Goal: Task Accomplishment & Management: Use online tool/utility

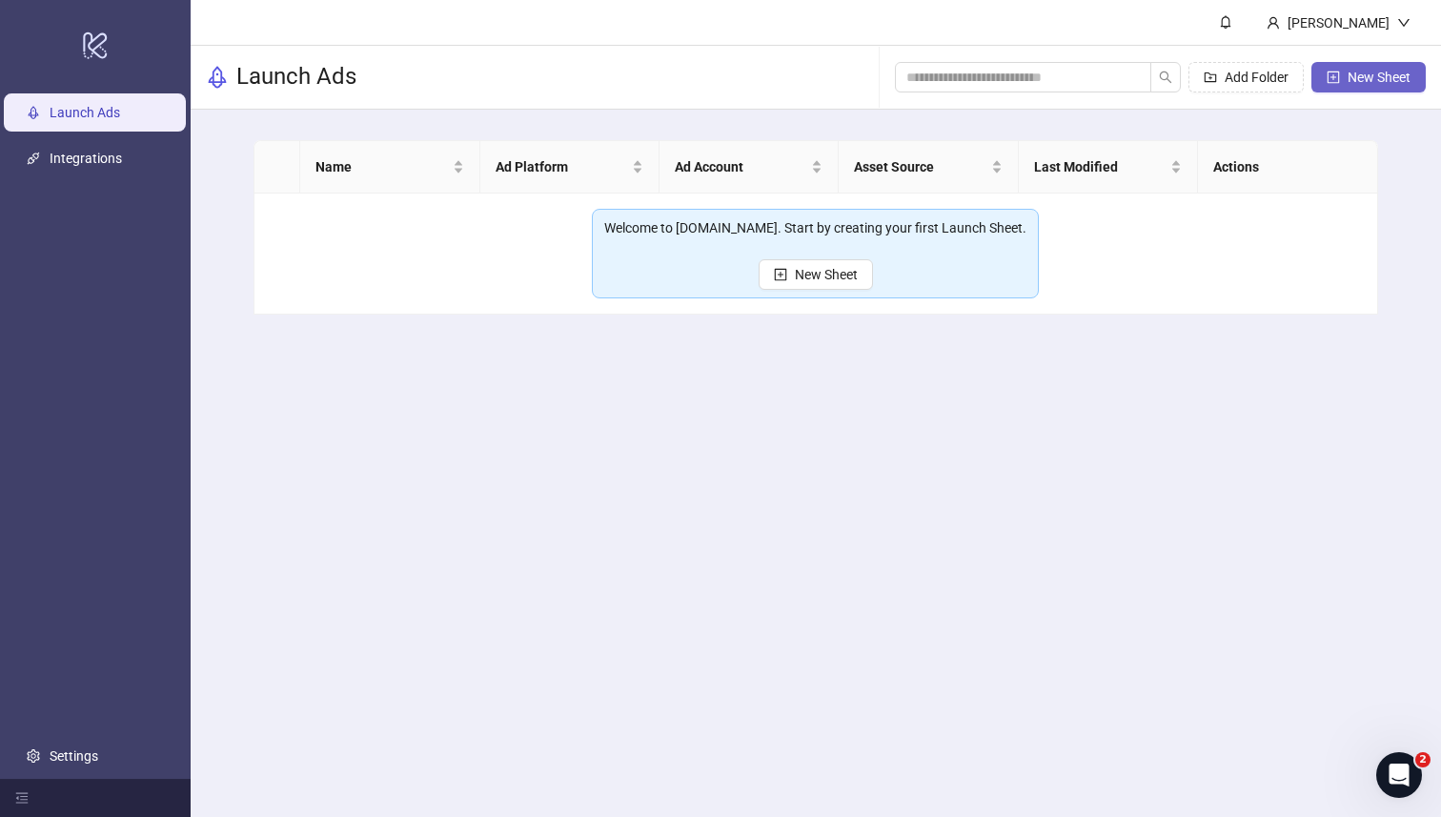
click at [1352, 72] on span "New Sheet" at bounding box center [1379, 77] width 63 height 15
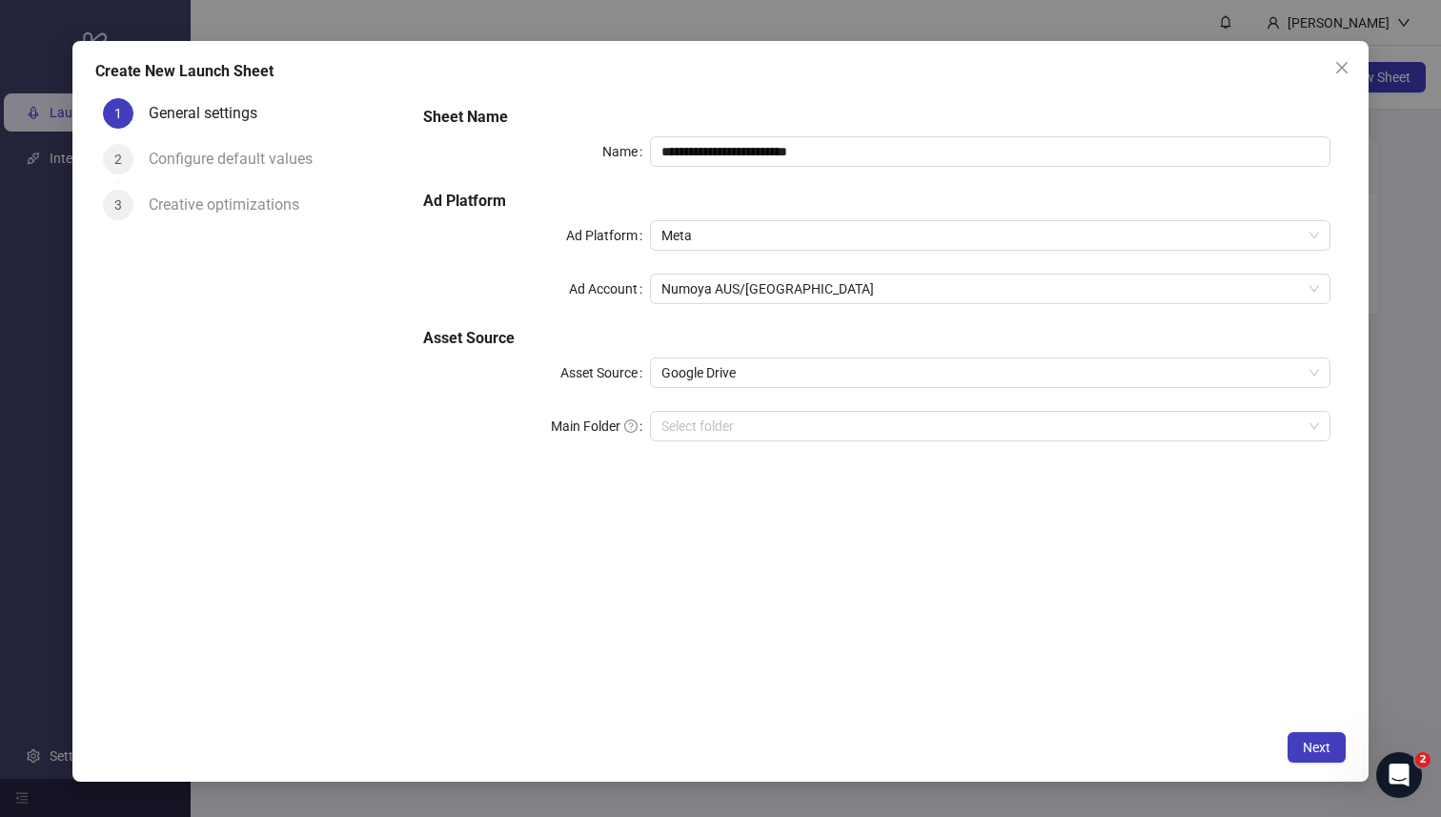
click at [797, 447] on div "**********" at bounding box center [878, 285] width 924 height 374
click at [797, 438] on input "Main Folder" at bounding box center [981, 426] width 641 height 29
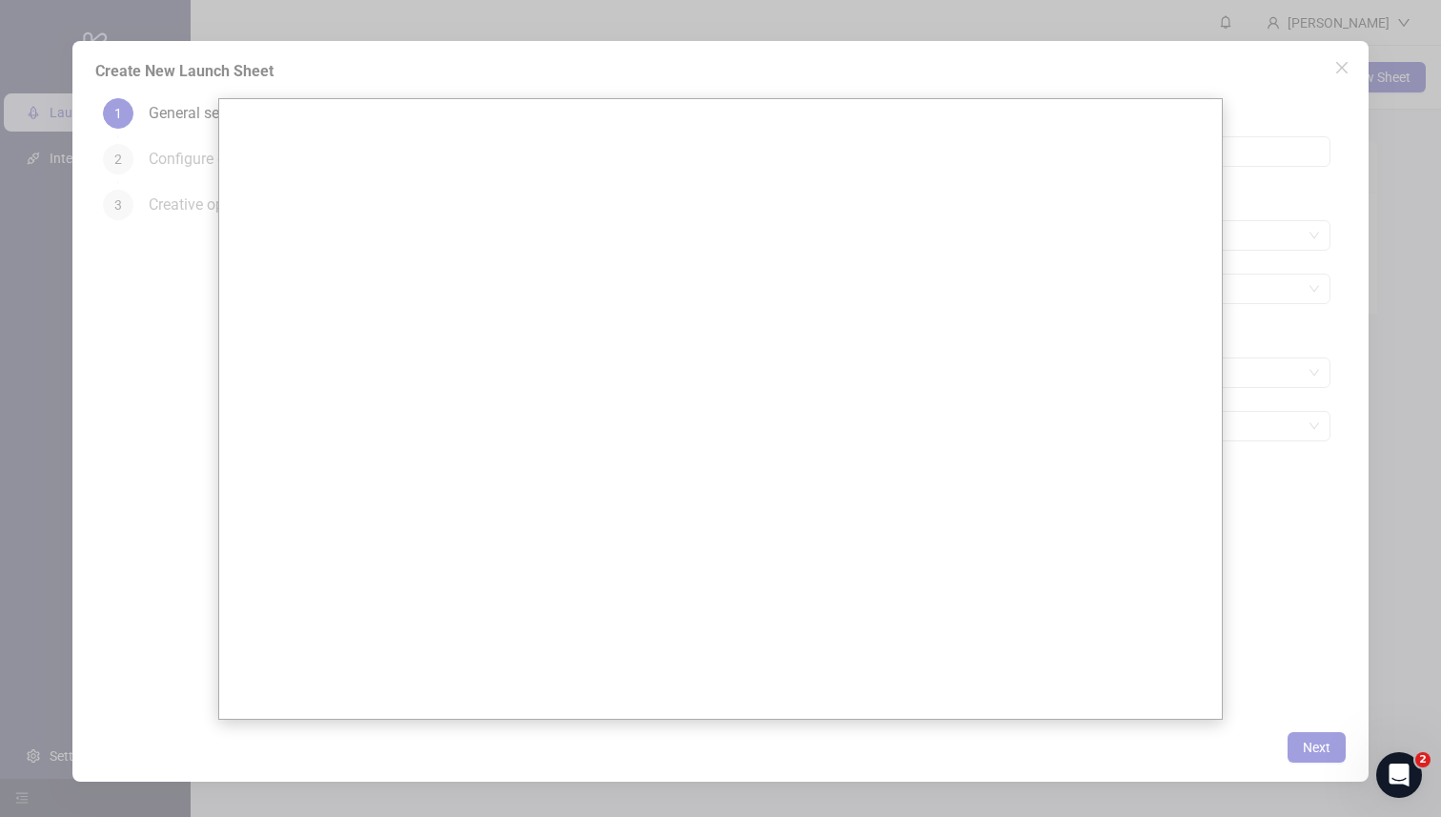
click at [177, 566] on div at bounding box center [720, 408] width 1441 height 817
click at [1281, 71] on div at bounding box center [720, 408] width 1441 height 817
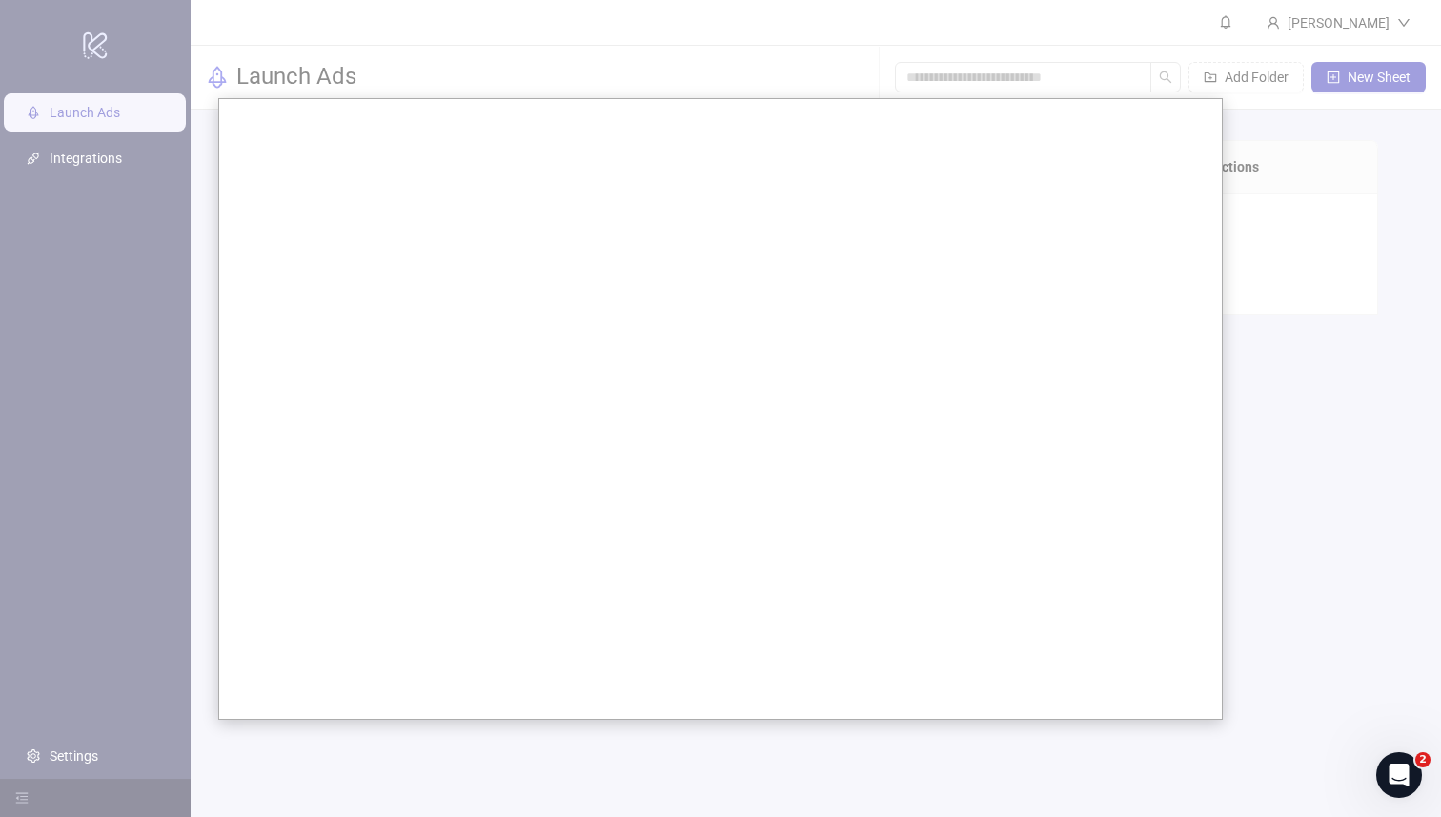
click at [757, 86] on div at bounding box center [720, 408] width 1441 height 817
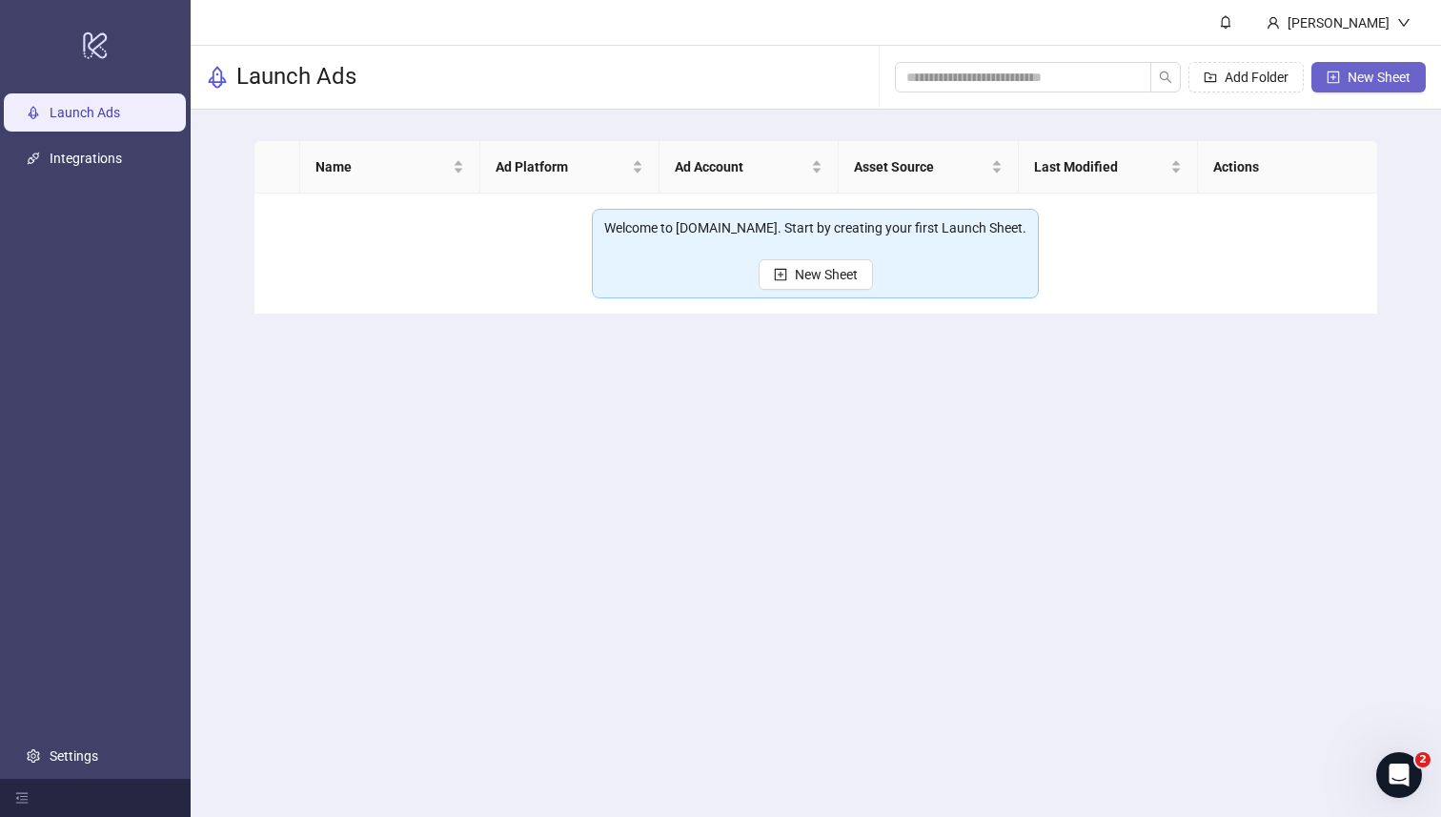
click at [1349, 72] on span "New Sheet" at bounding box center [1379, 77] width 63 height 15
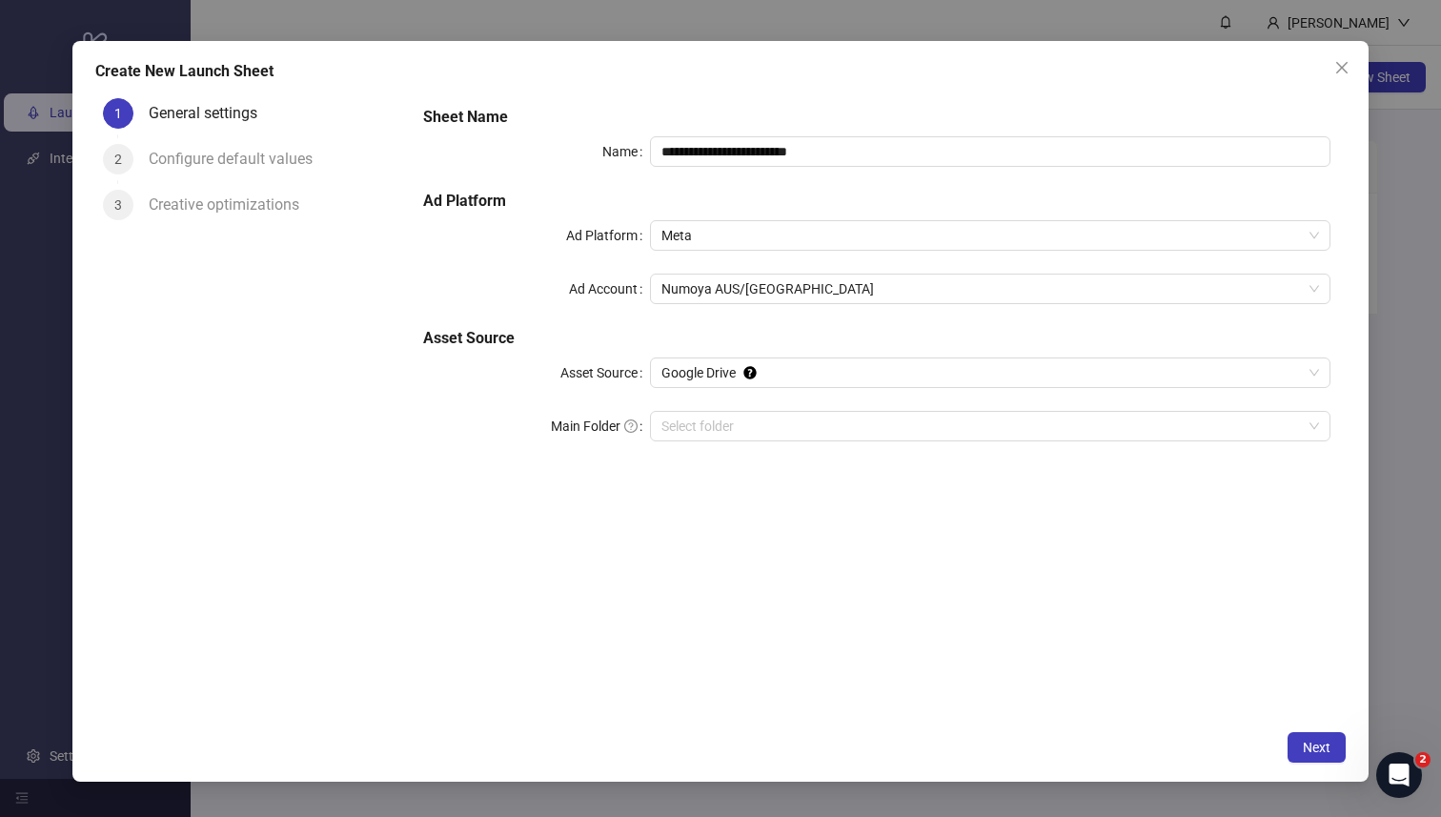
click at [1052, 406] on div "**********" at bounding box center [878, 285] width 924 height 374
click at [1052, 428] on input "Main Folder" at bounding box center [981, 426] width 641 height 29
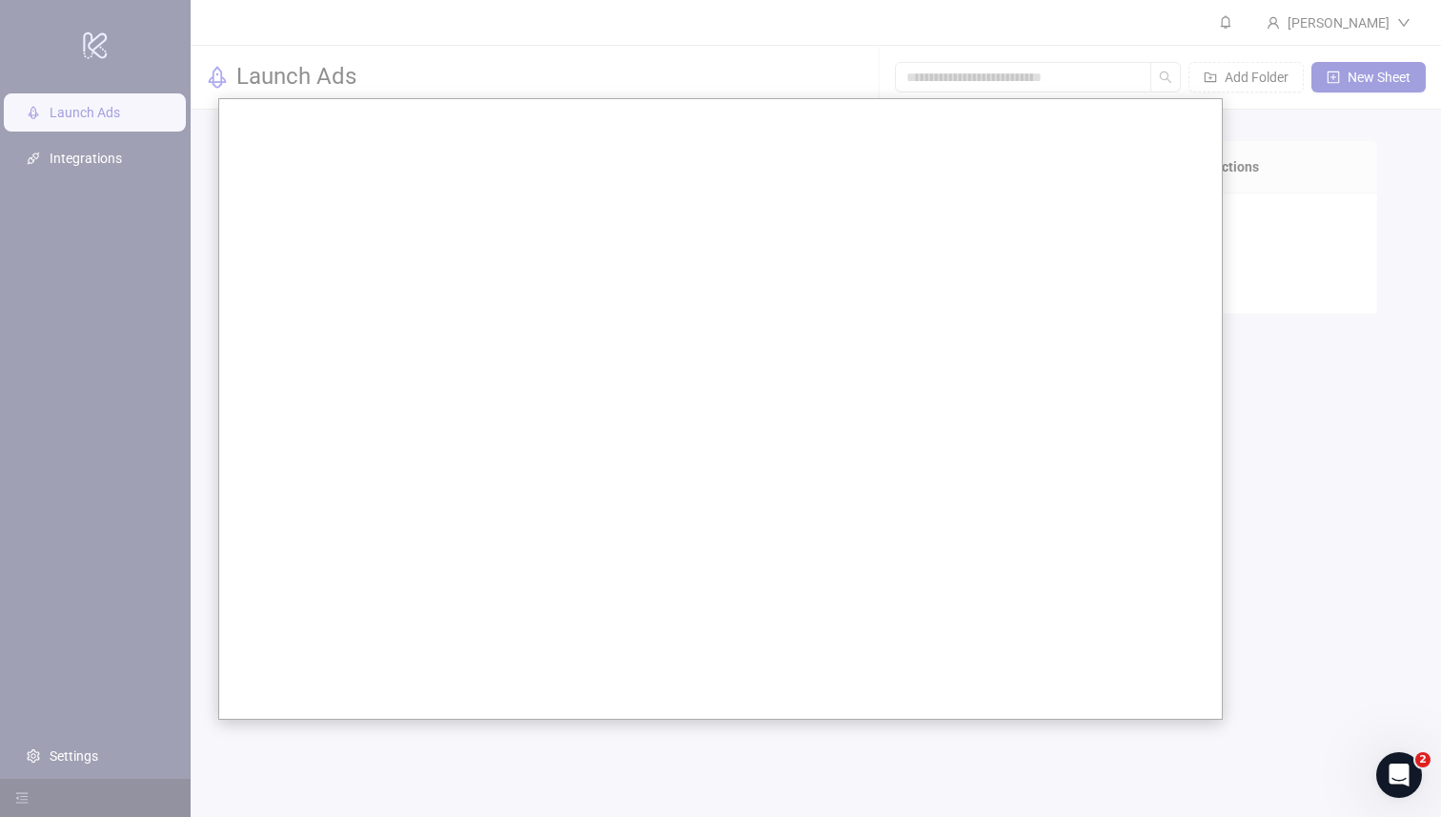
click at [1151, 30] on div at bounding box center [720, 408] width 1441 height 817
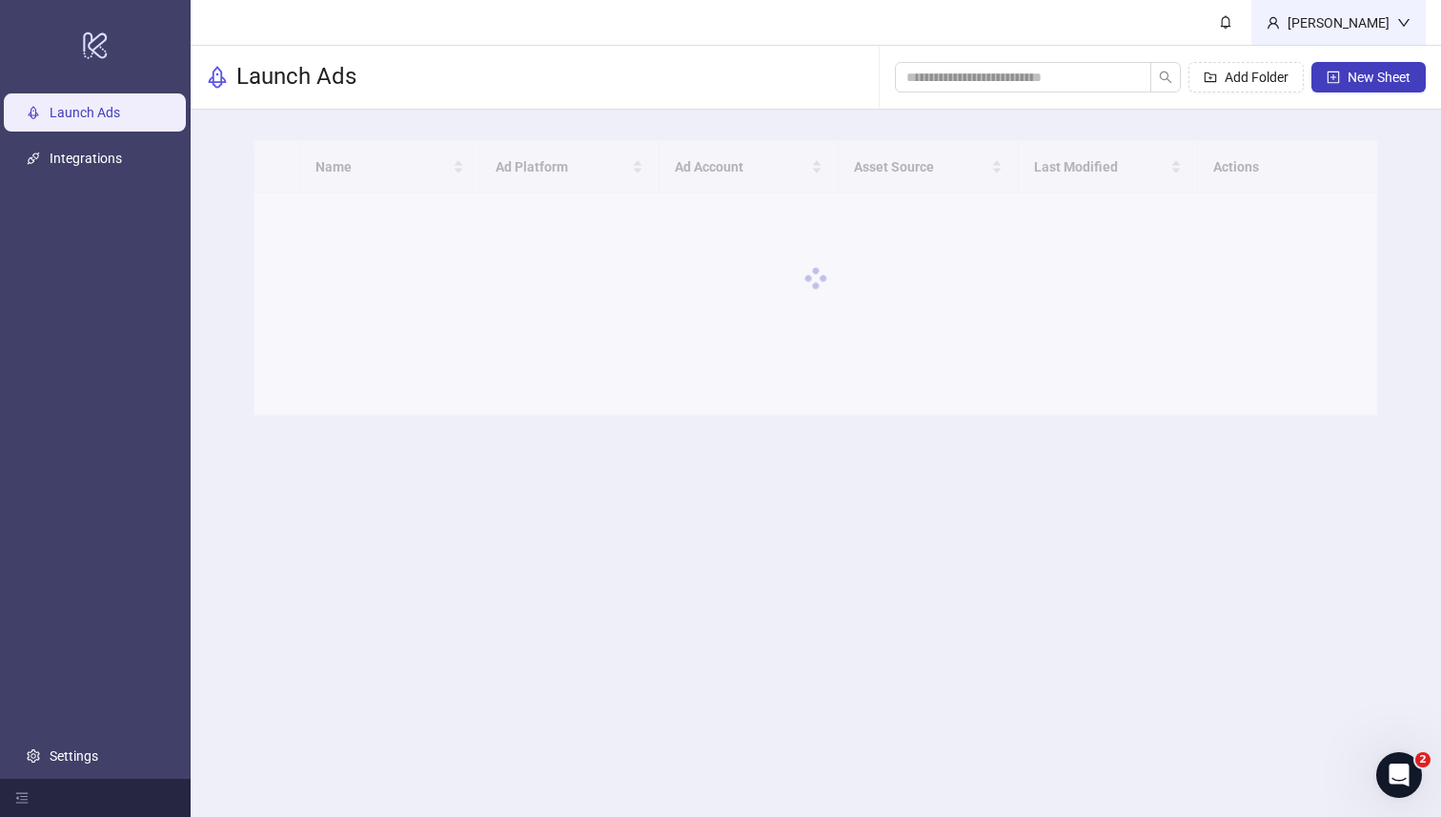
click at [1375, 26] on div "[PERSON_NAME]" at bounding box center [1338, 22] width 117 height 21
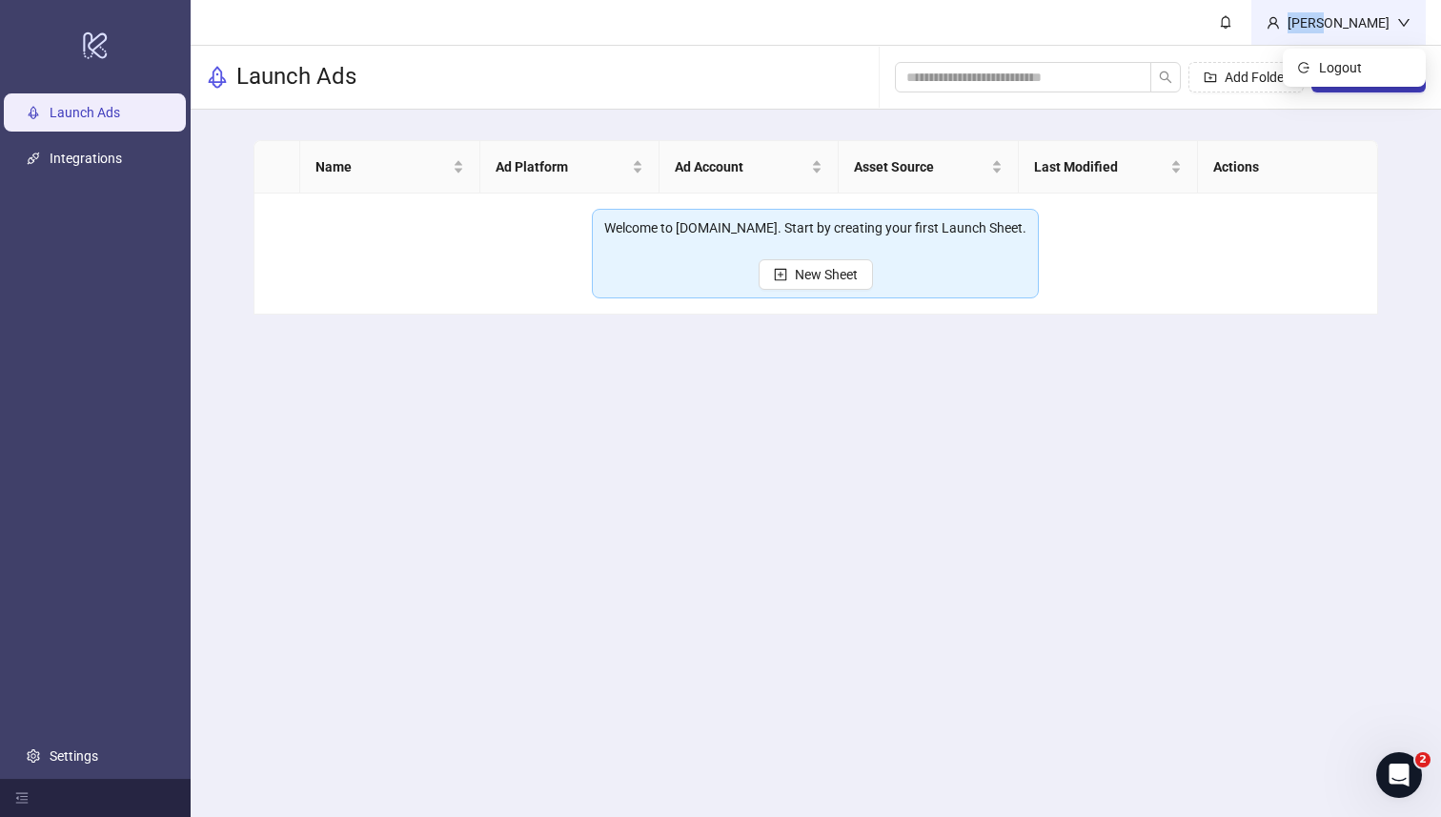
click at [1375, 26] on div "[PERSON_NAME]" at bounding box center [1338, 22] width 117 height 21
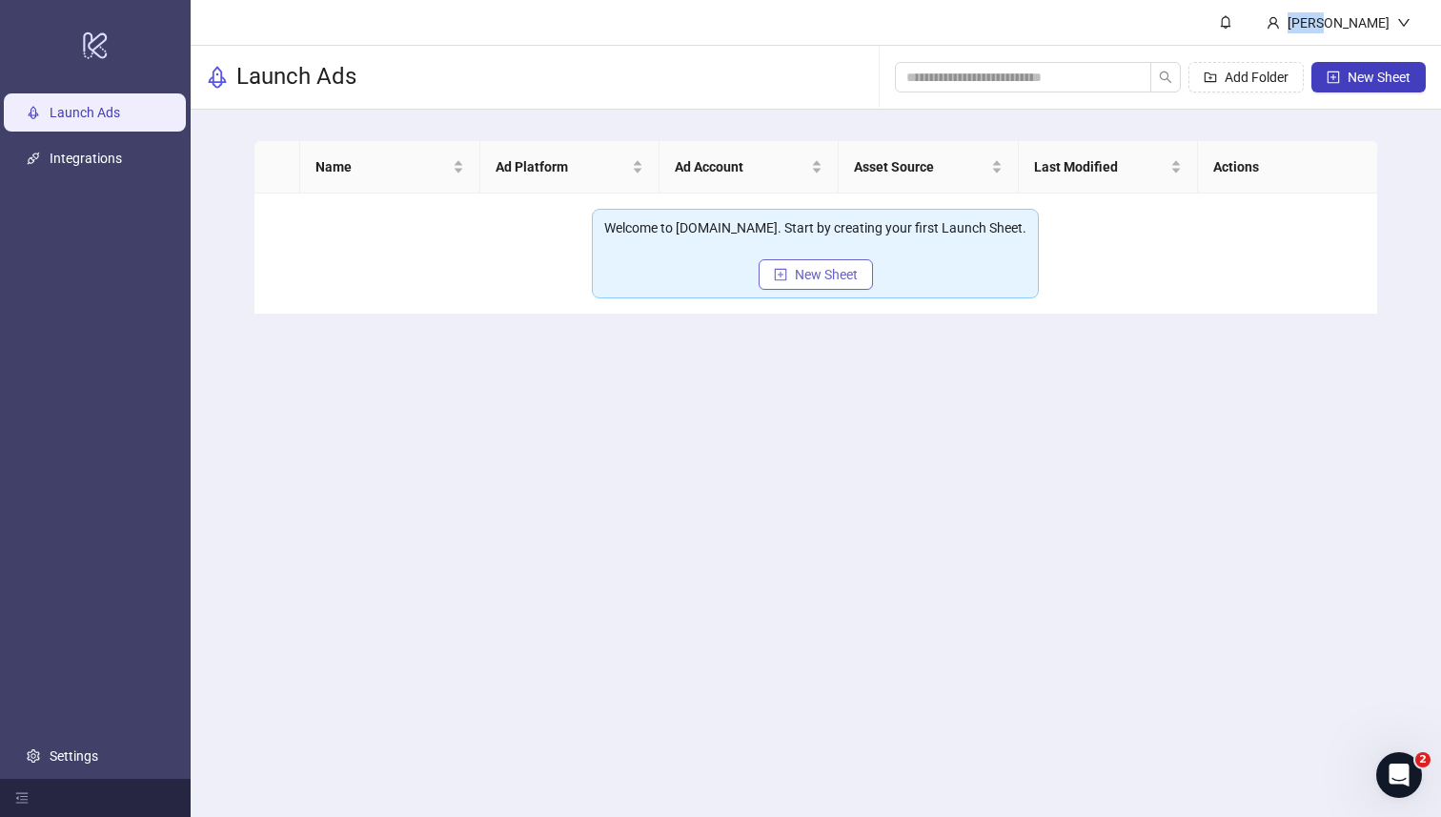
click at [796, 273] on span "New Sheet" at bounding box center [826, 274] width 63 height 15
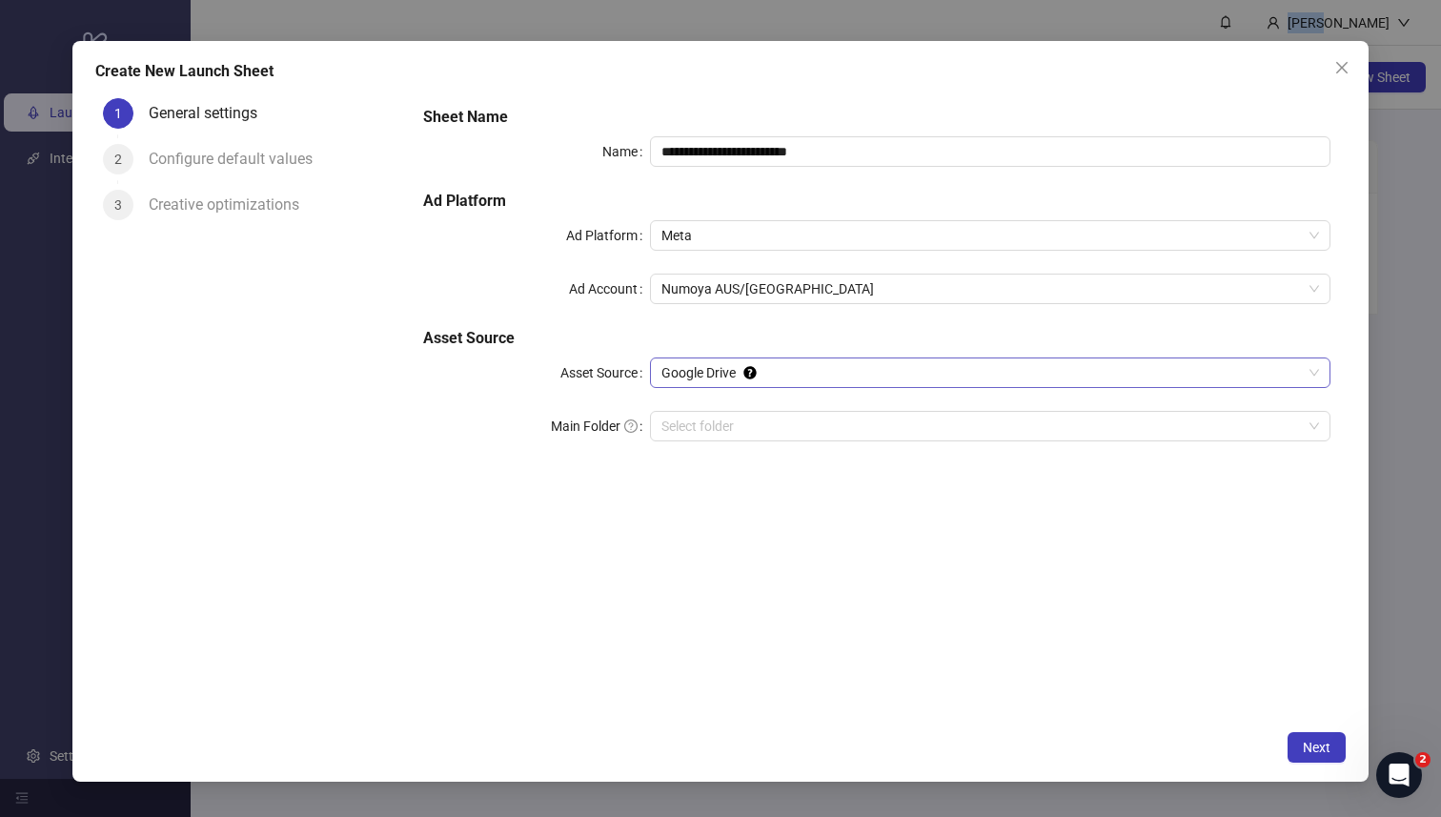
click at [787, 380] on span "Google Drive" at bounding box center [990, 372] width 658 height 29
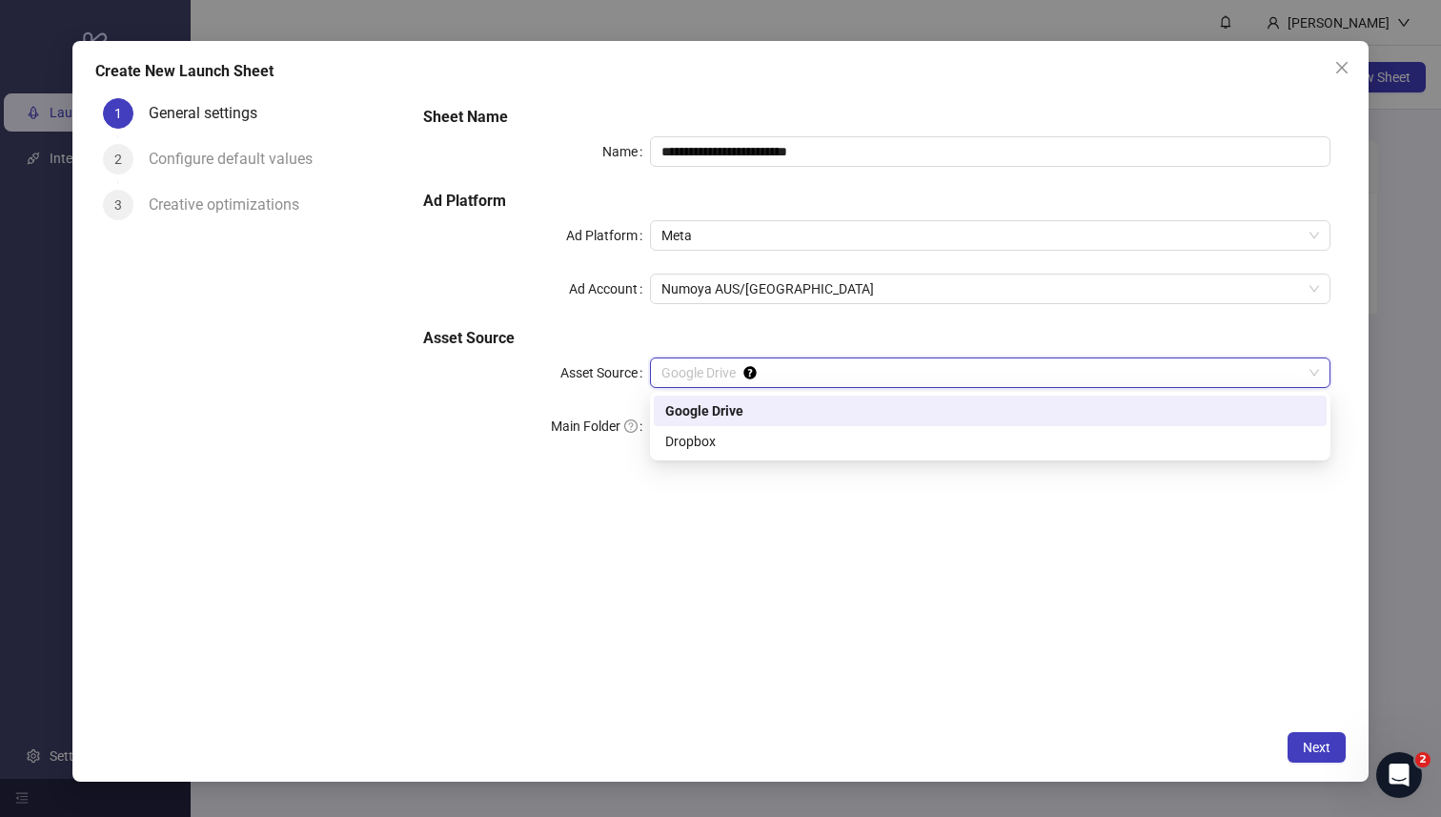
click at [779, 415] on div "Google Drive" at bounding box center [990, 410] width 650 height 21
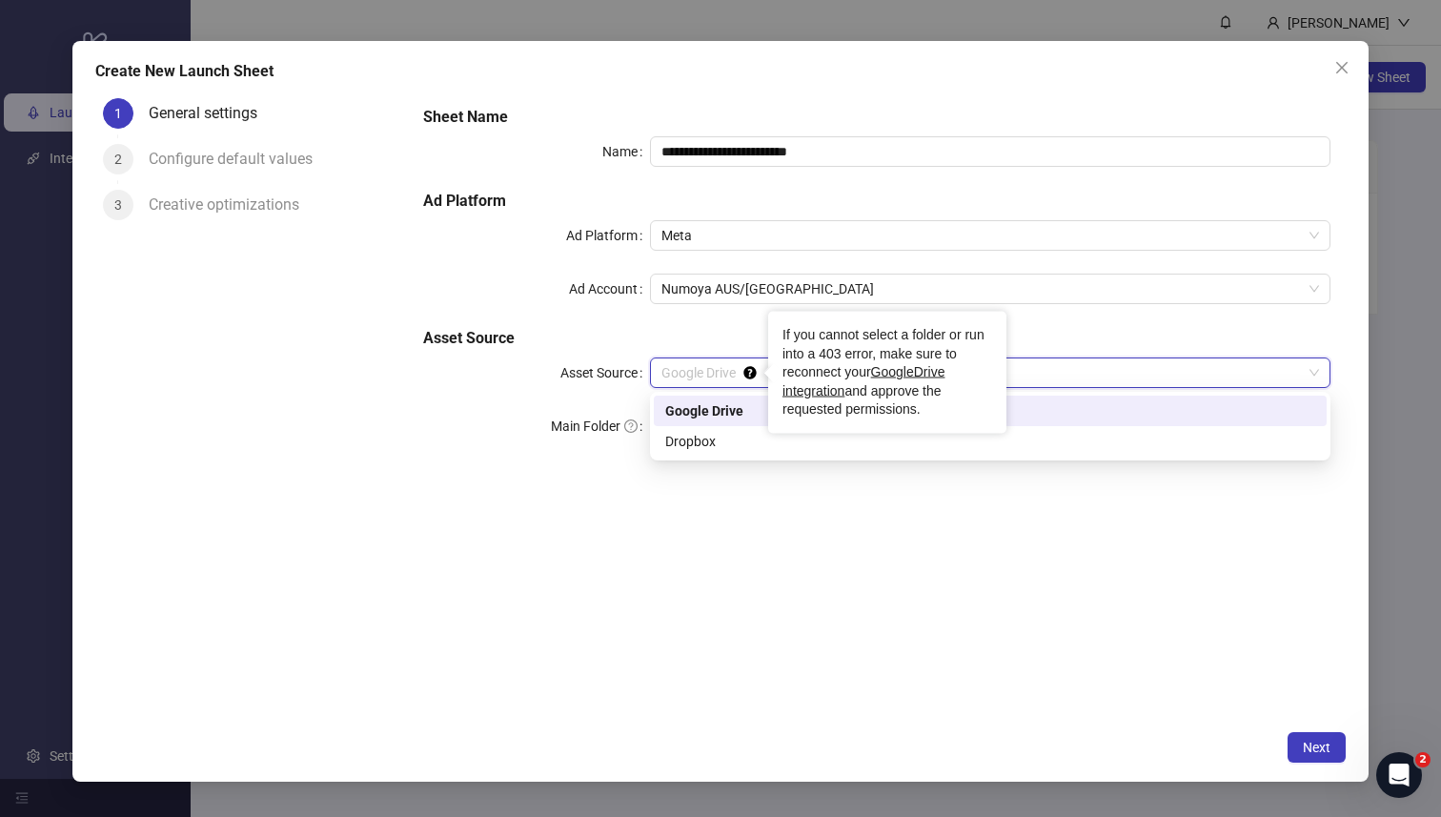
click at [744, 373] on icon "Tooltip anchor" at bounding box center [749, 372] width 12 height 12
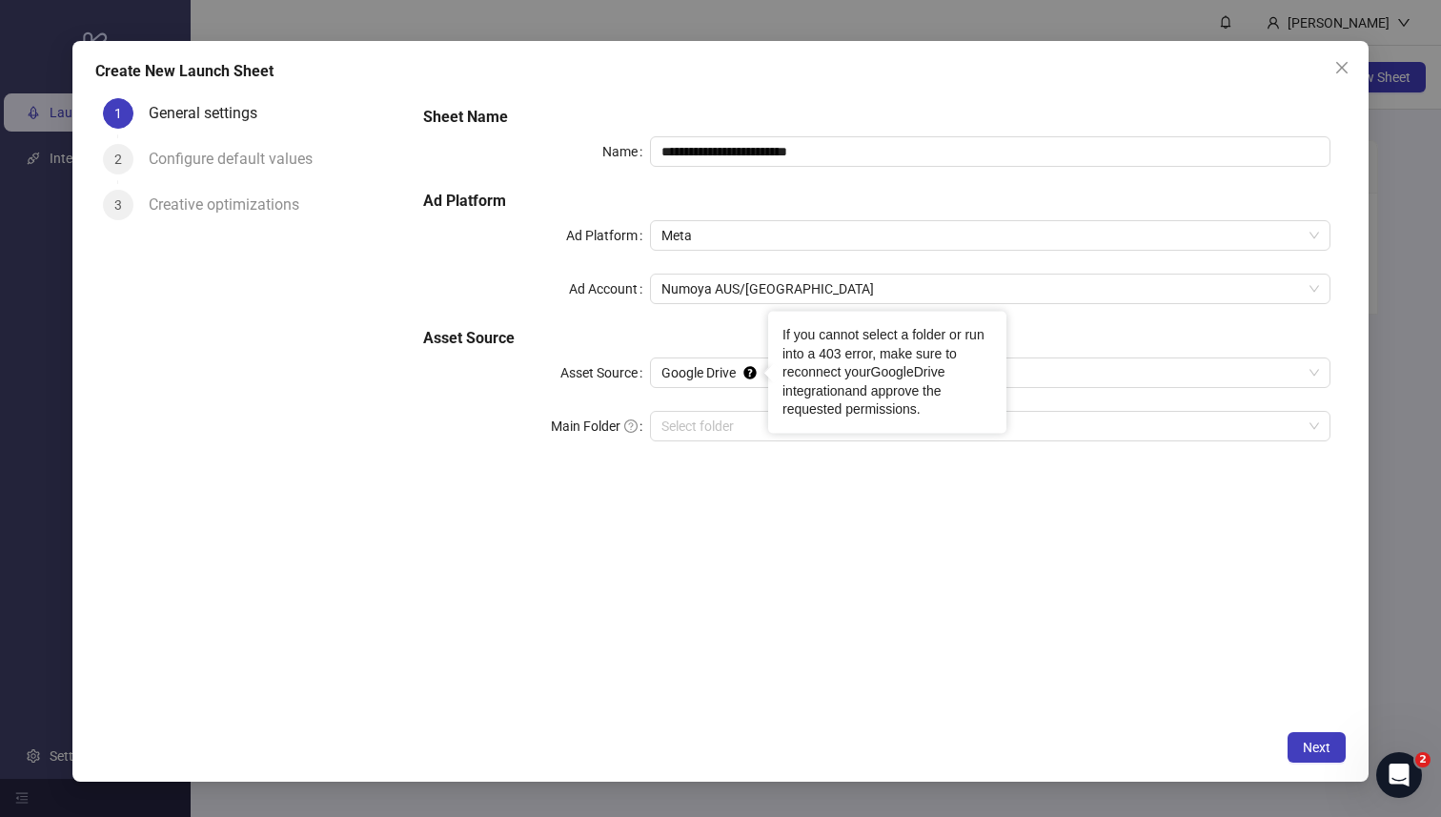
click at [897, 372] on link "GoogleDrive integration" at bounding box center [864, 381] width 162 height 34
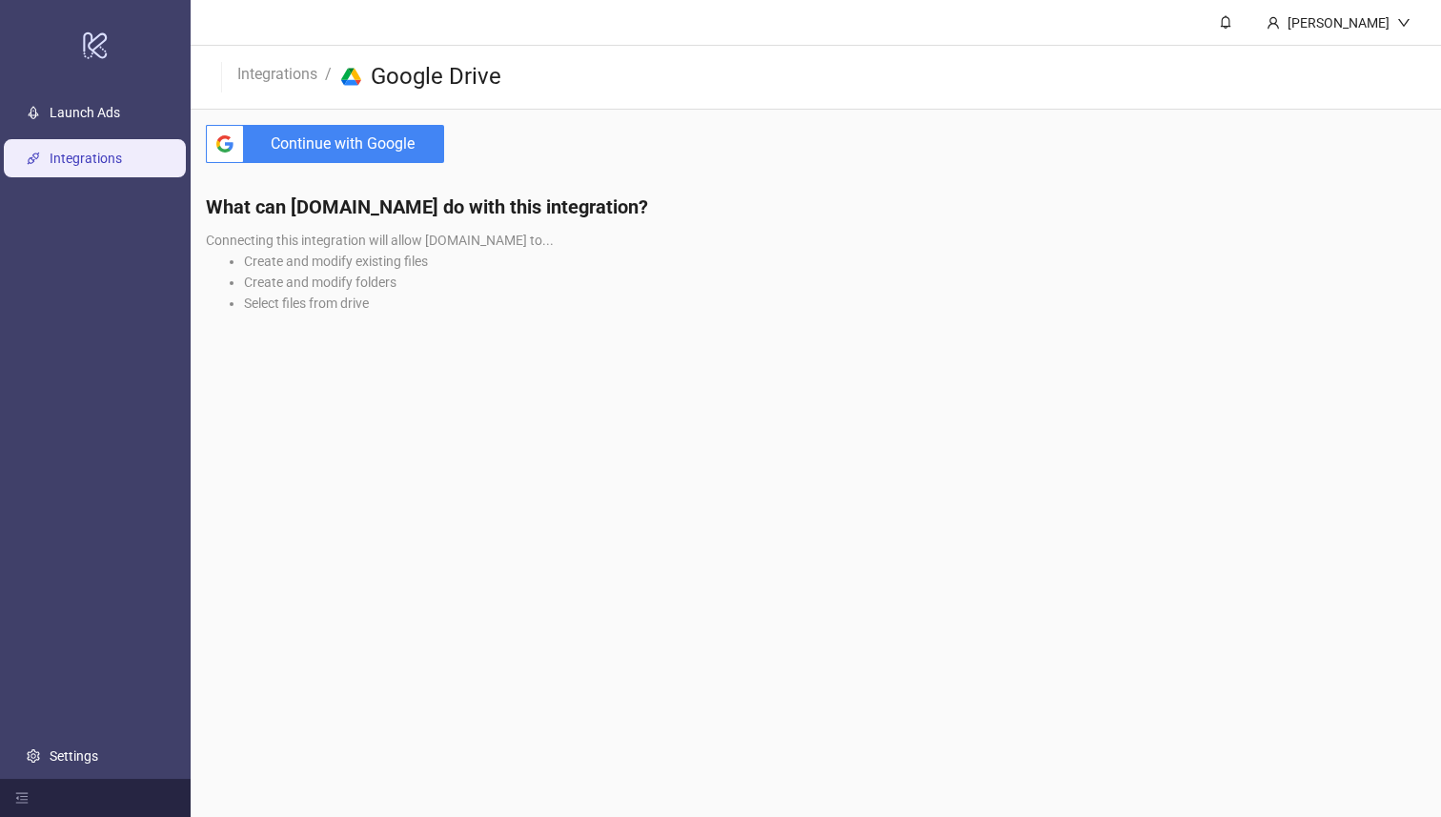
click at [425, 133] on span "Continue with Google" at bounding box center [348, 144] width 193 height 38
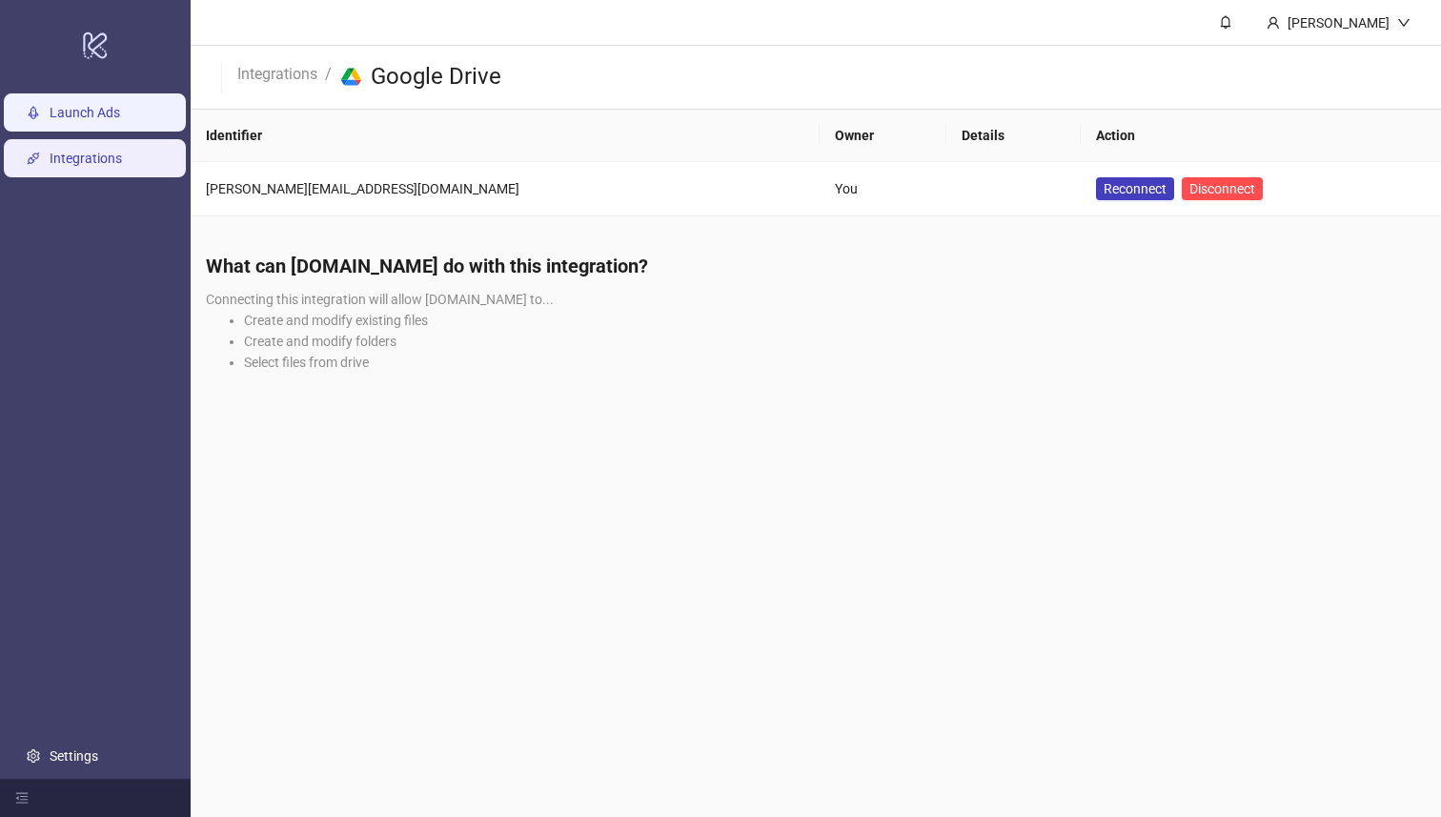
click at [100, 112] on link "Launch Ads" at bounding box center [85, 113] width 71 height 15
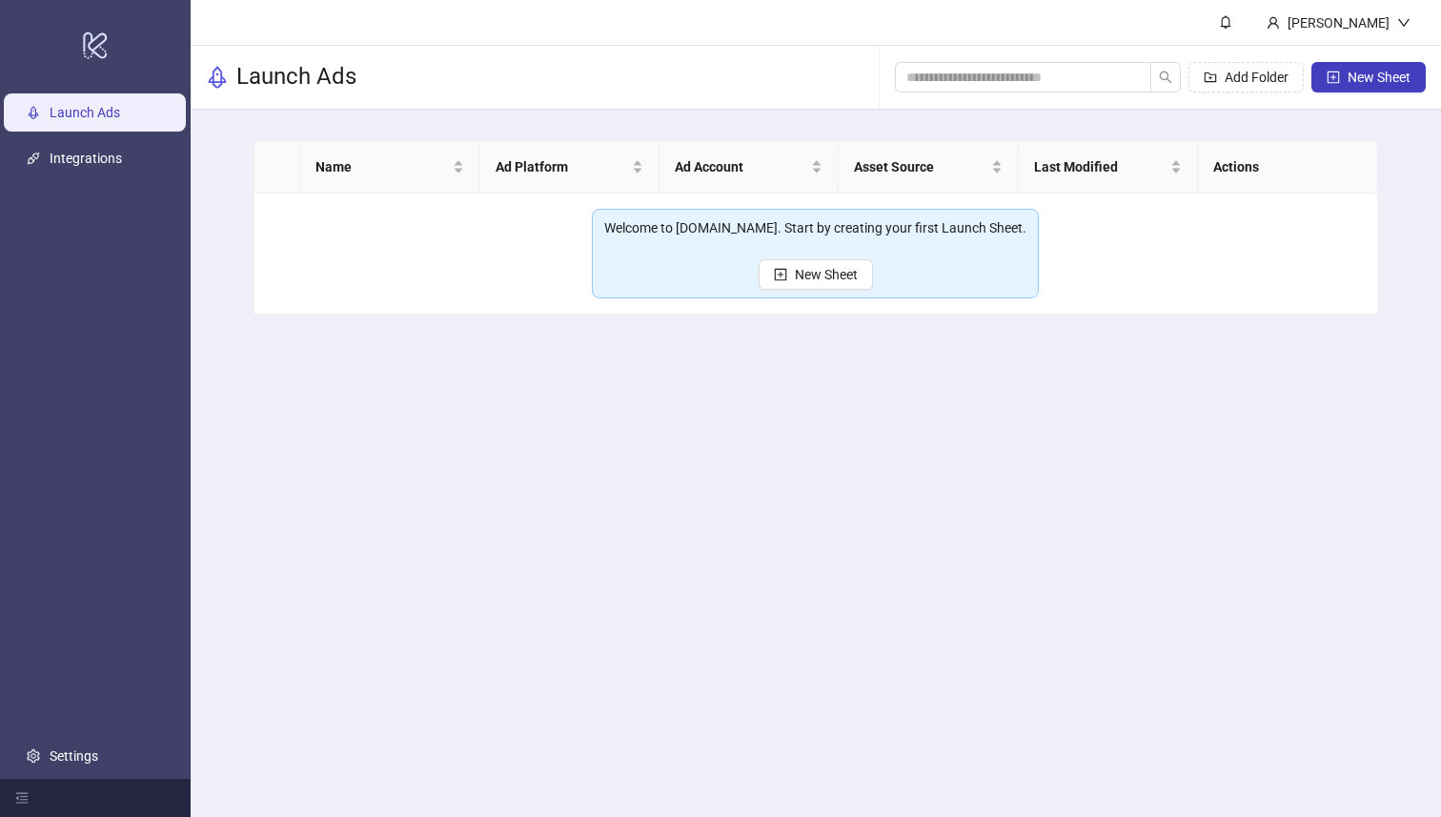
click at [1353, 100] on div "Add Folder New Sheet" at bounding box center [1160, 77] width 531 height 61
click at [1353, 82] on span "New Sheet" at bounding box center [1379, 77] width 63 height 15
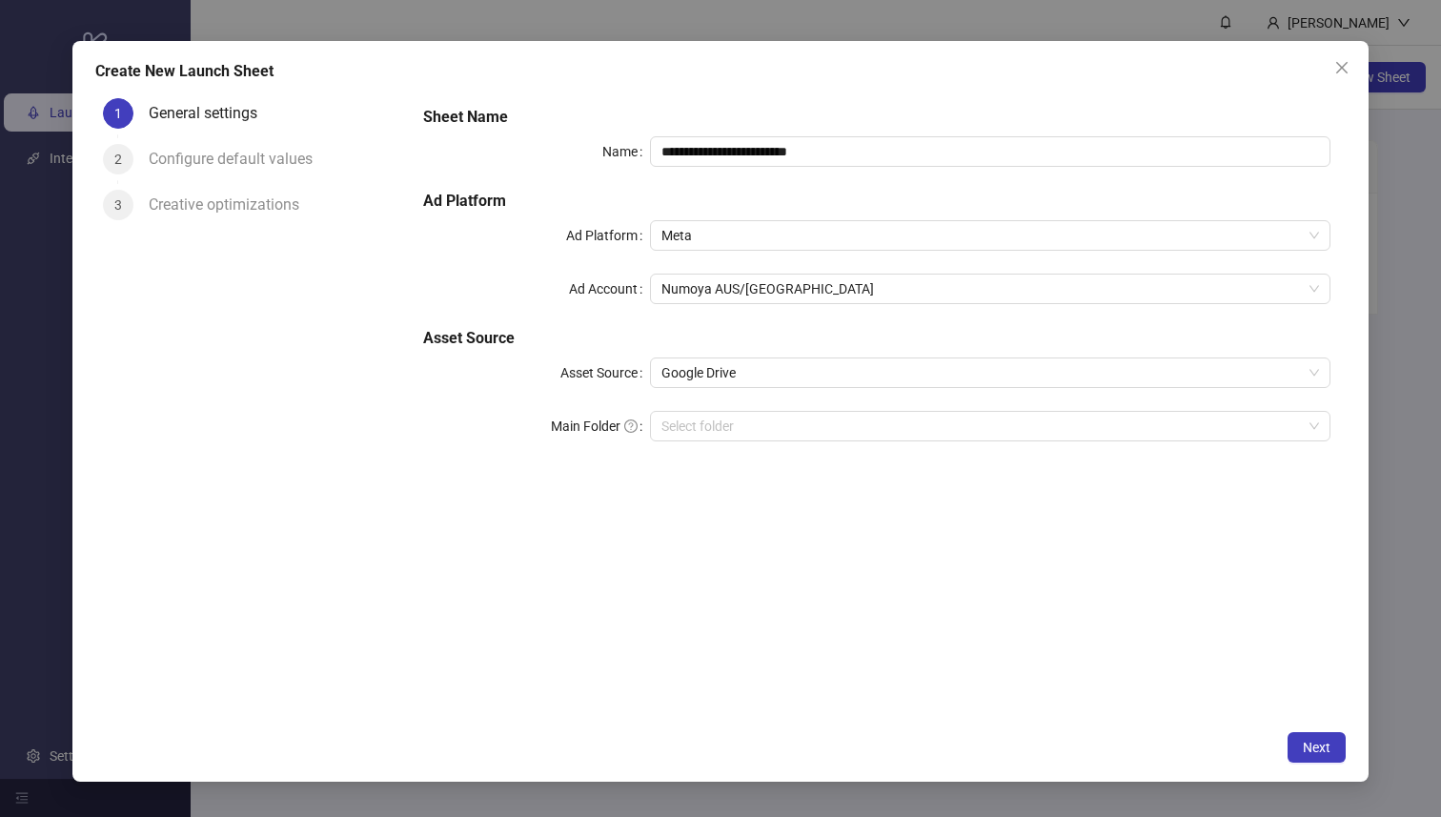
click at [797, 387] on div "Google Drive" at bounding box center [990, 372] width 681 height 31
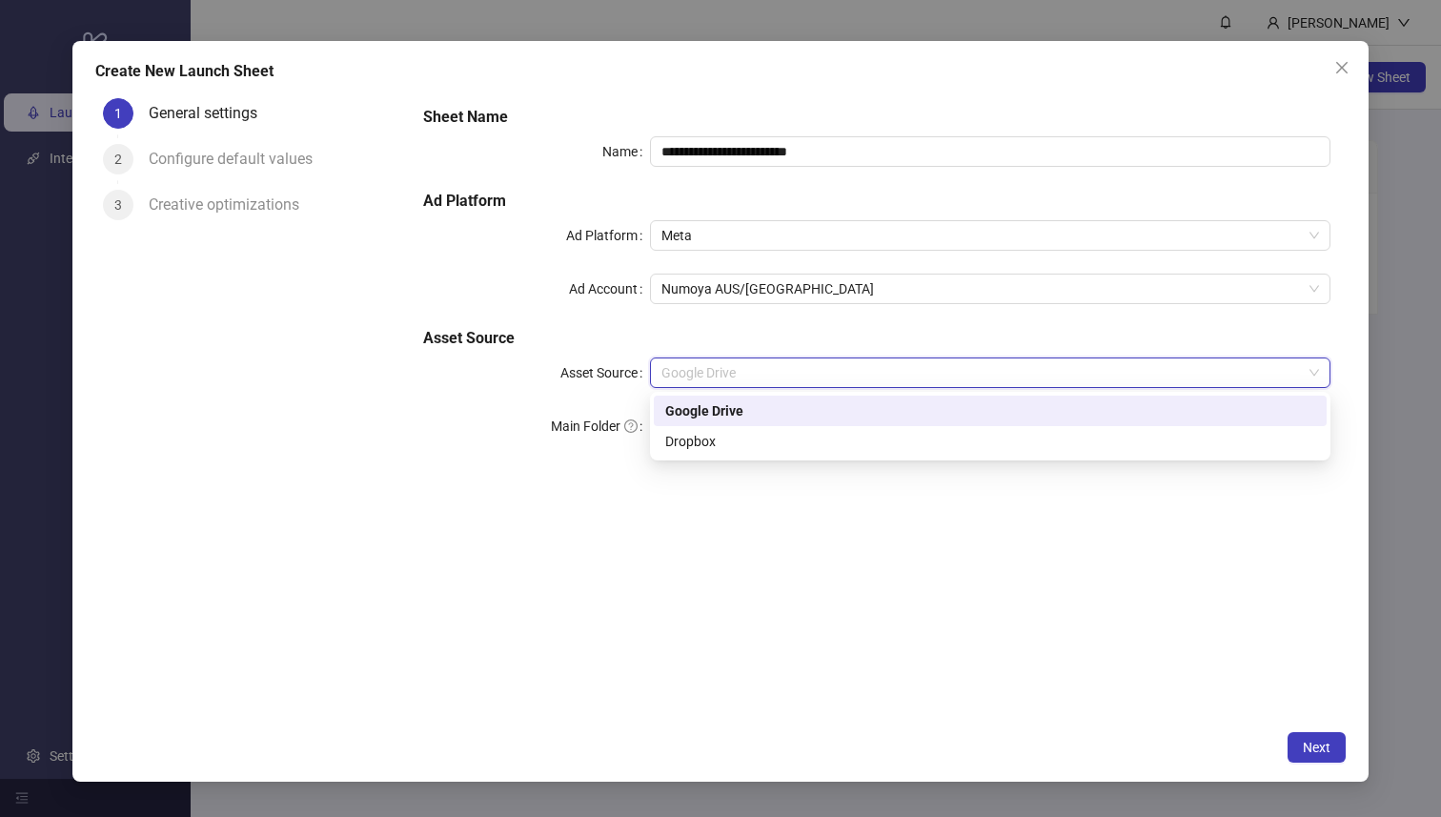
click at [797, 401] on div "Google Drive" at bounding box center [990, 410] width 650 height 21
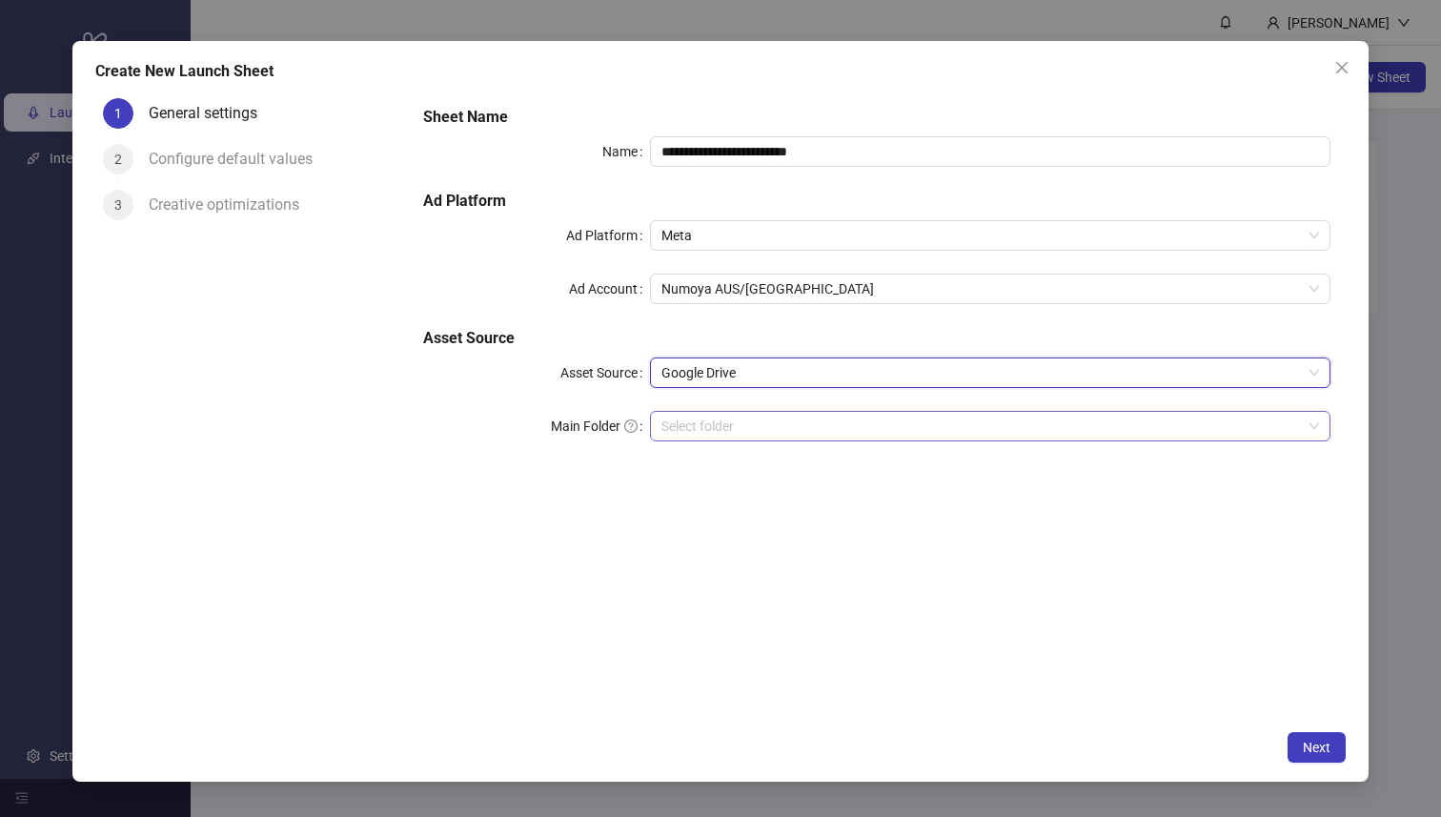
click at [797, 419] on input "Main Folder" at bounding box center [981, 426] width 641 height 29
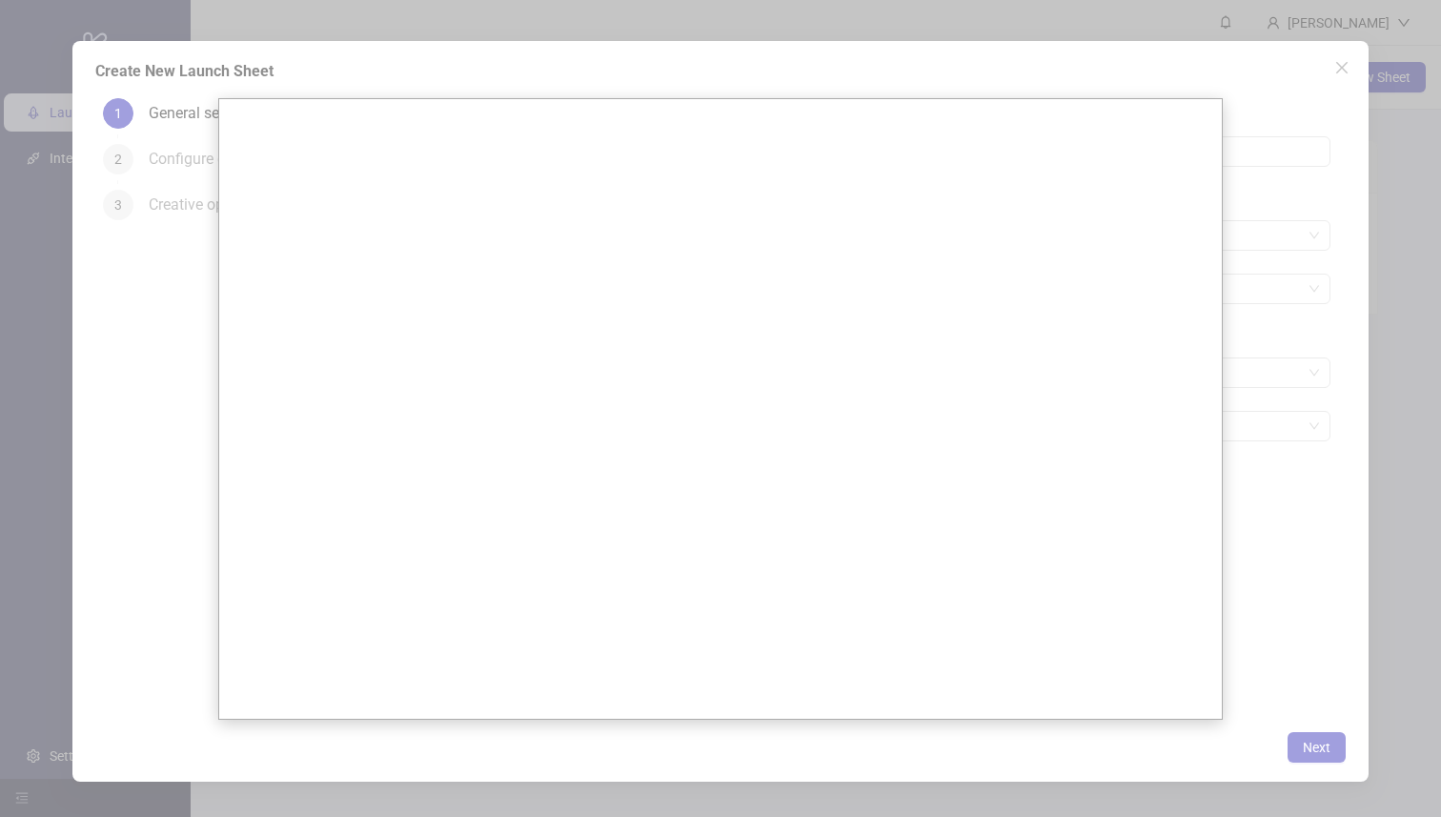
click at [1346, 342] on div at bounding box center [720, 408] width 1441 height 817
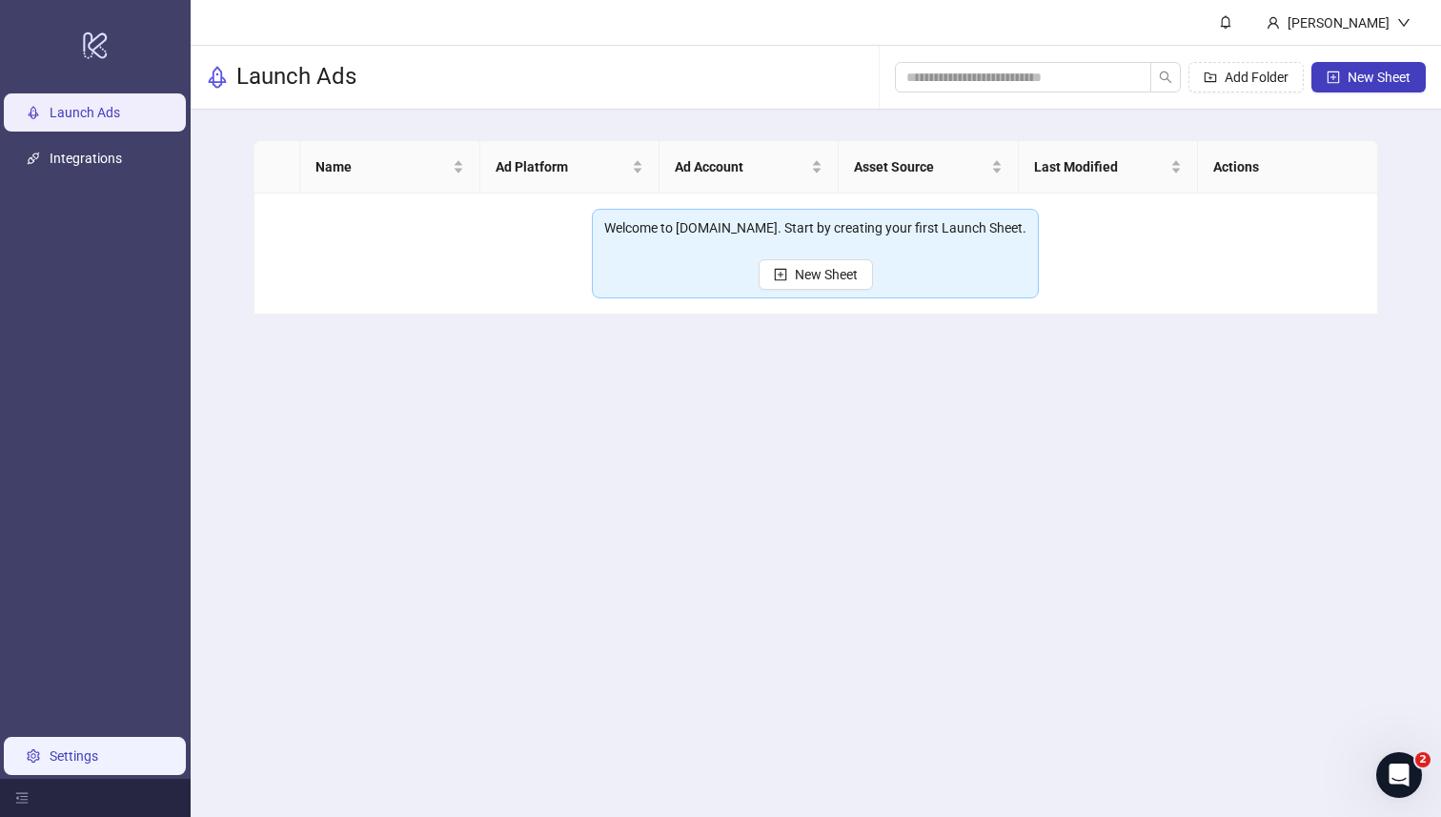
click at [50, 763] on link "Settings" at bounding box center [74, 755] width 49 height 15
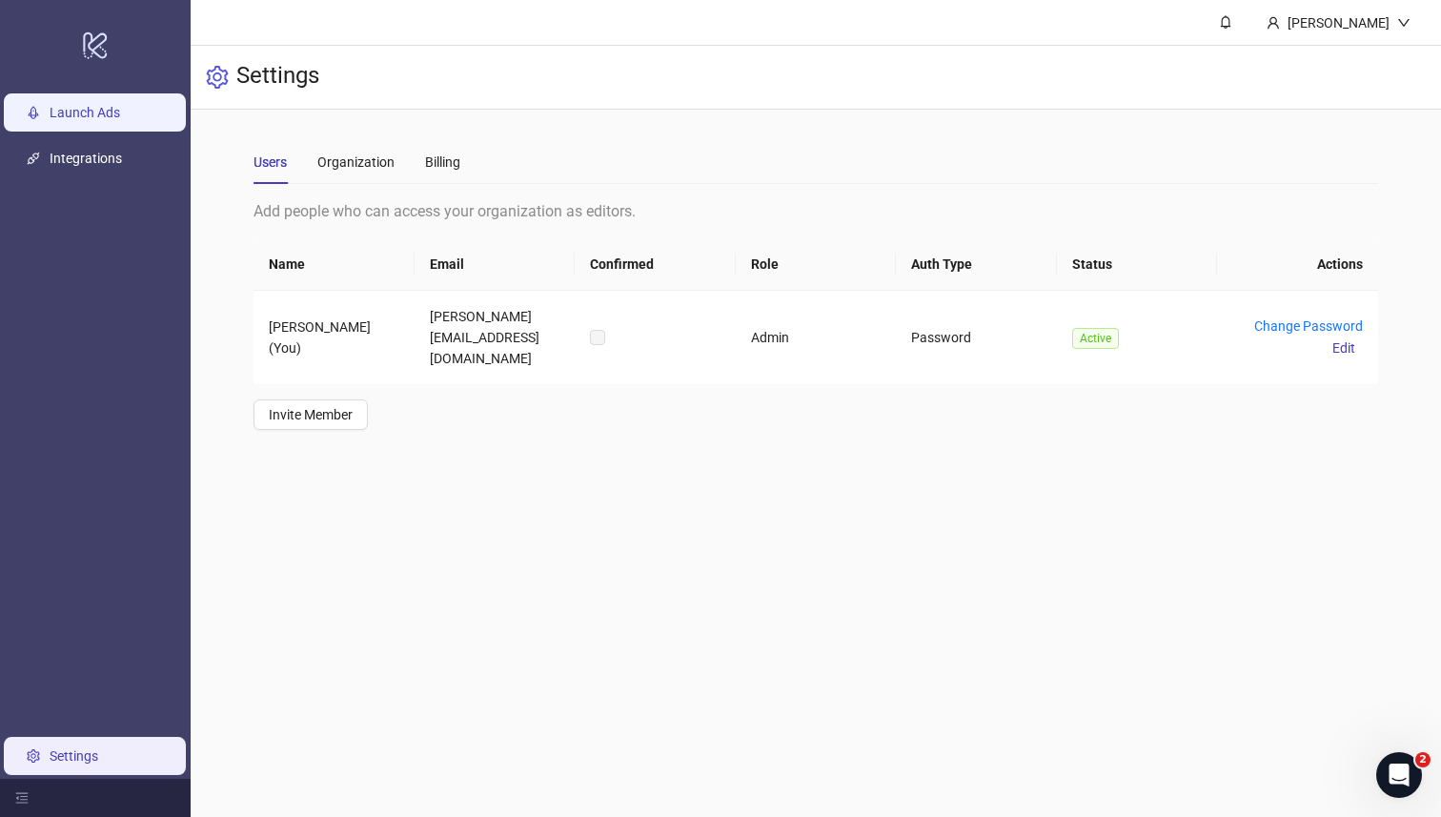
click at [50, 119] on link "Launch Ads" at bounding box center [85, 113] width 71 height 15
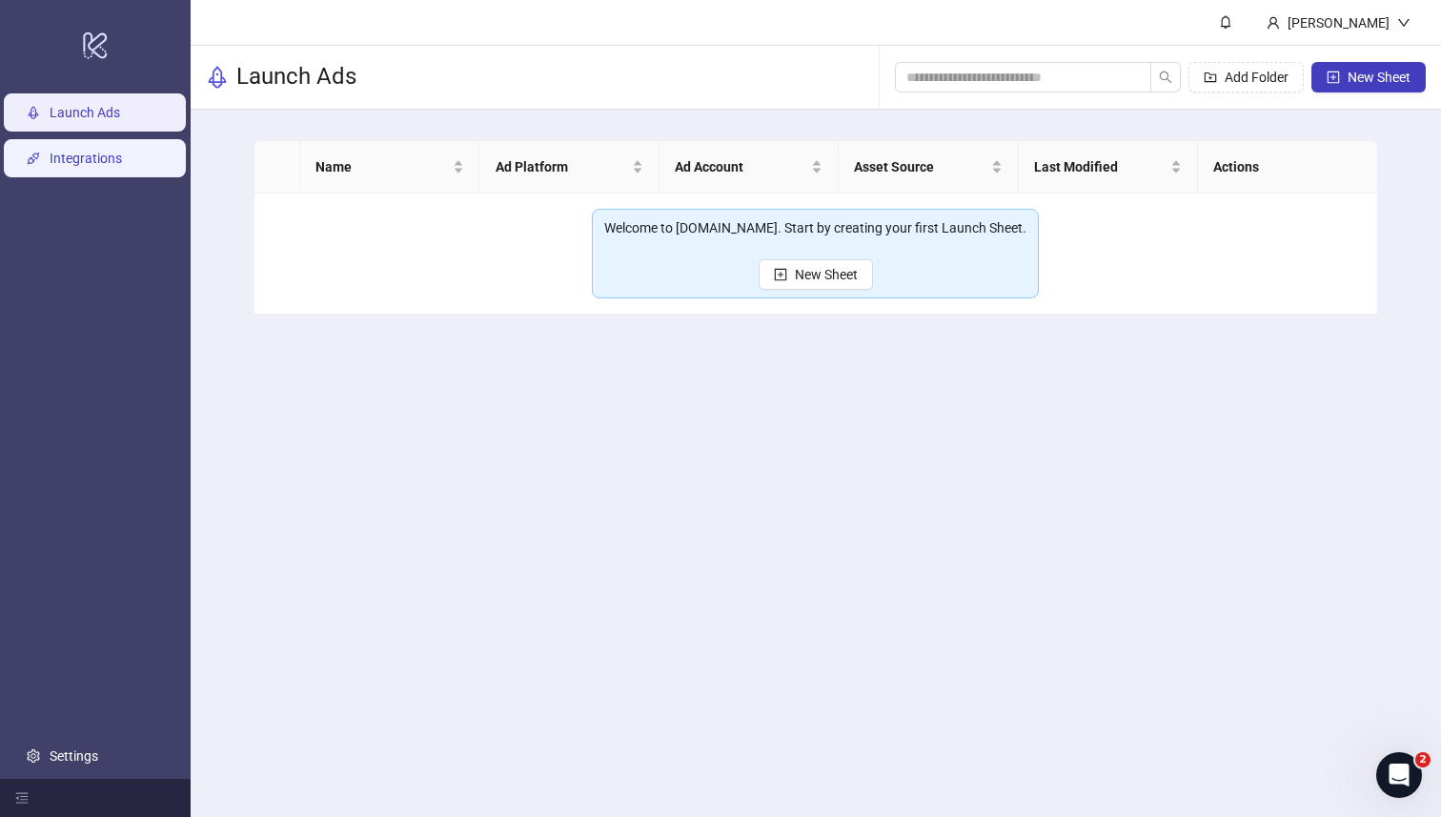
click at [50, 153] on link "Integrations" at bounding box center [86, 159] width 72 height 15
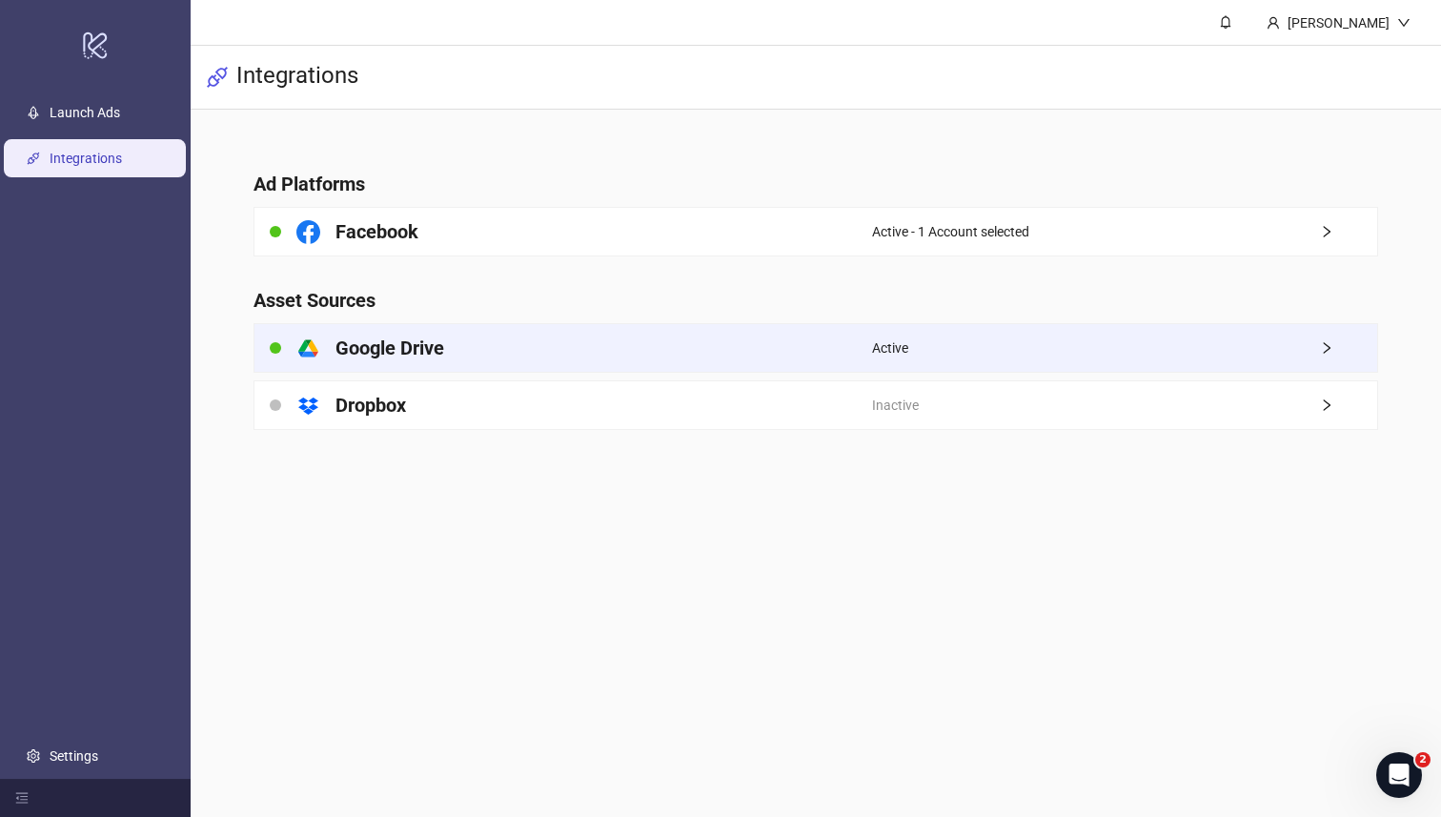
click at [405, 352] on h4 "Google Drive" at bounding box center [390, 348] width 109 height 27
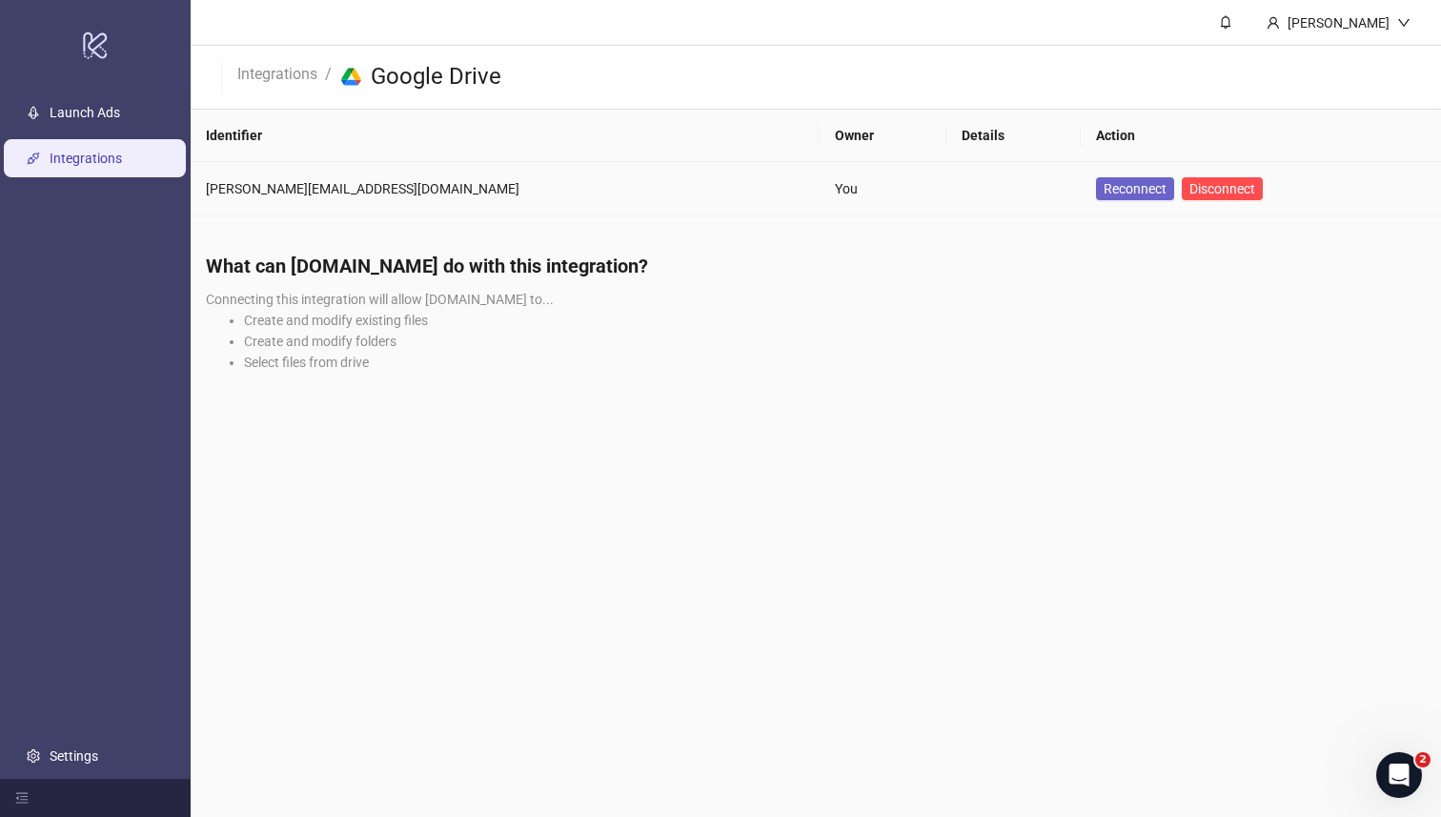
click at [1104, 189] on span "Reconnect" at bounding box center [1135, 188] width 63 height 15
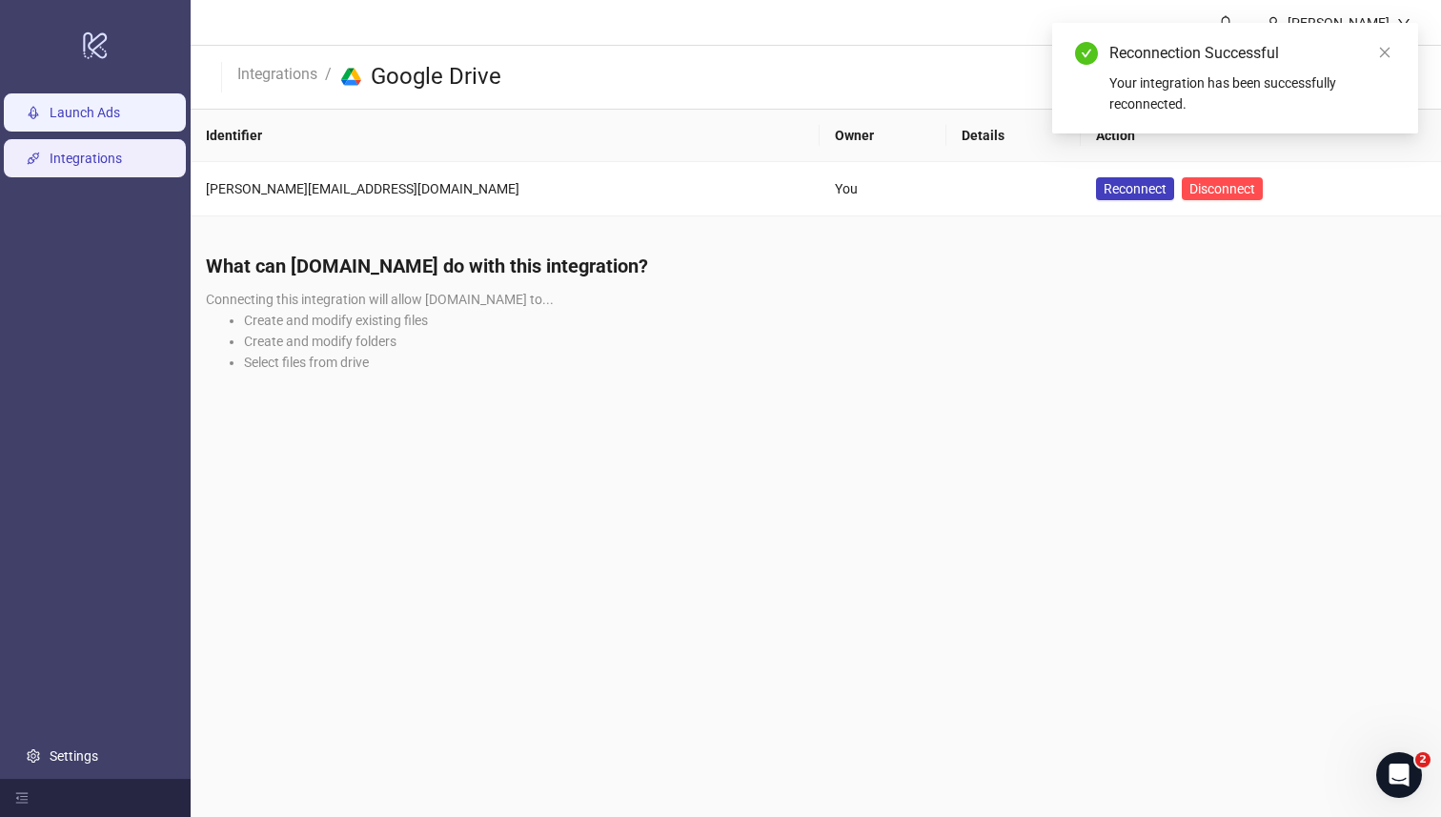
click at [57, 107] on link "Launch Ads" at bounding box center [85, 113] width 71 height 15
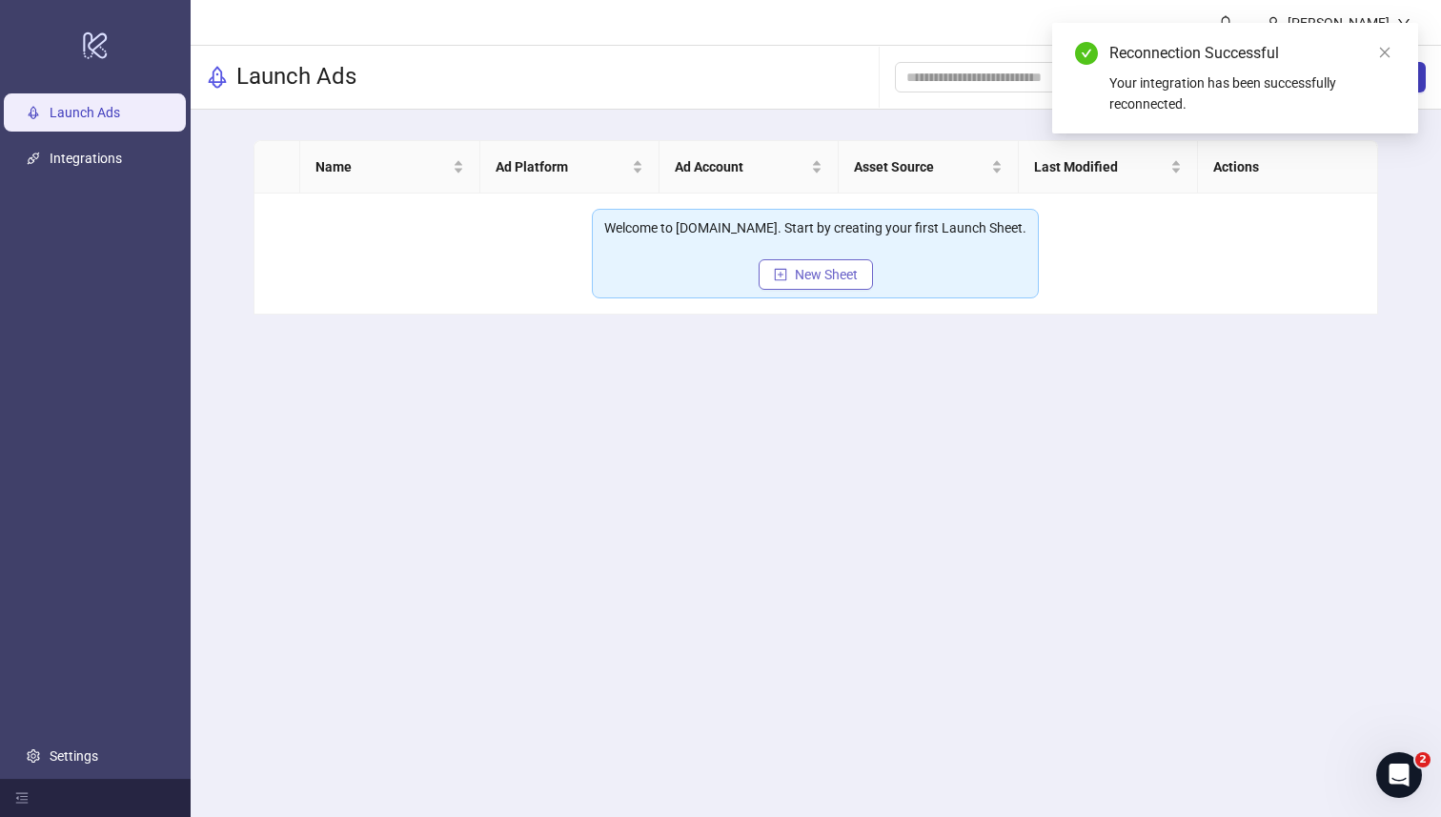
click at [814, 276] on span "New Sheet" at bounding box center [826, 274] width 63 height 15
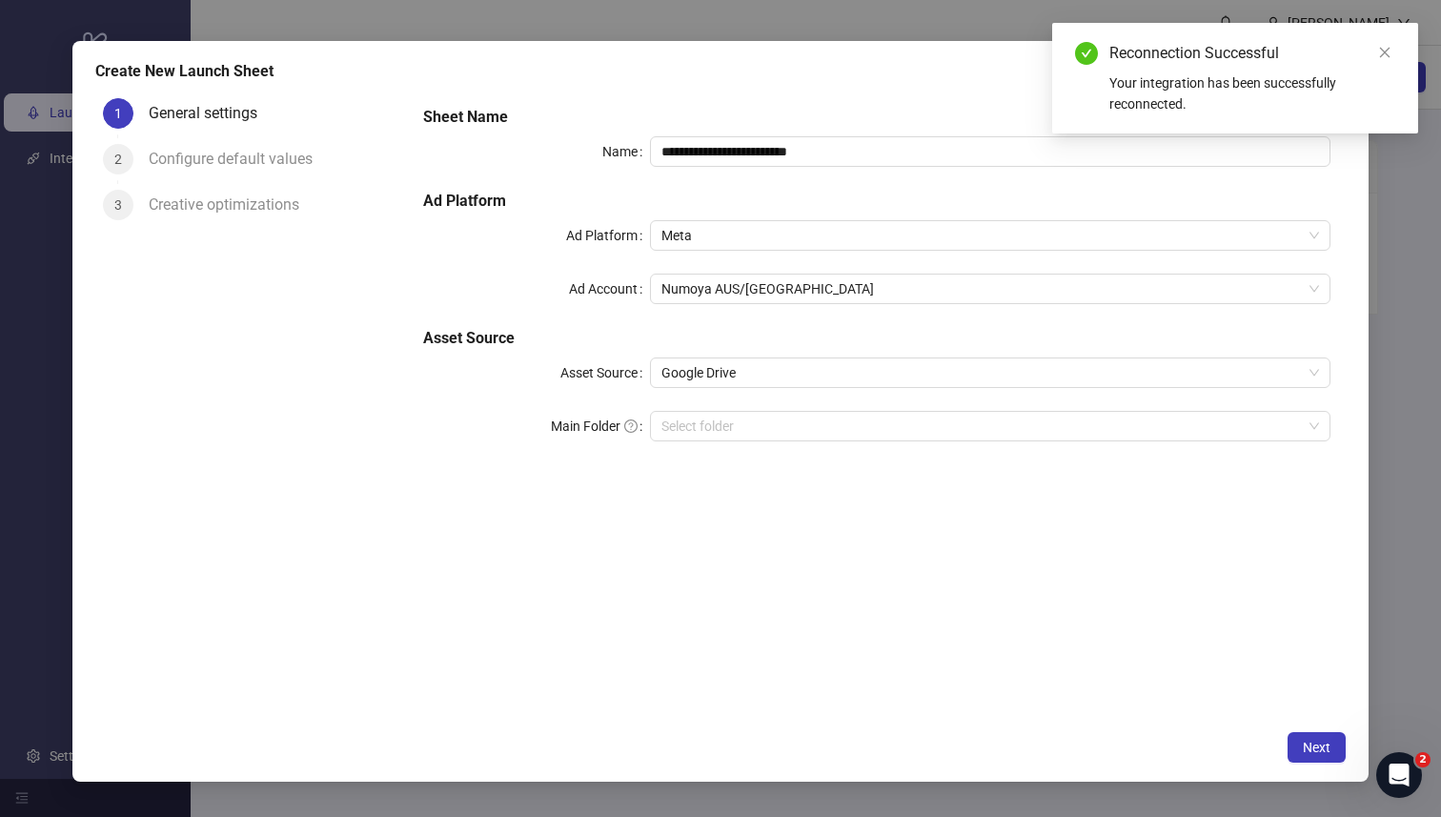
click at [794, 408] on div "**********" at bounding box center [878, 285] width 924 height 374
click at [794, 418] on input "Main Folder" at bounding box center [981, 426] width 641 height 29
